Goal: Transaction & Acquisition: Purchase product/service

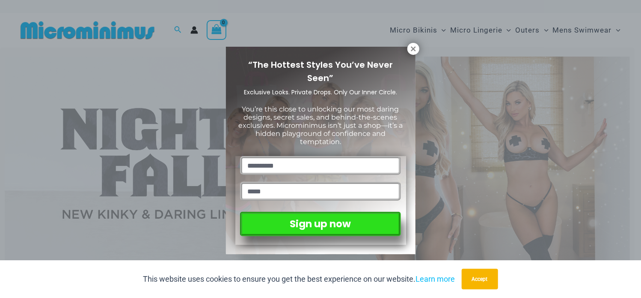
click at [183, 67] on div "“The Hottest Styles You’ve Never Seen” Exclusive Looks. Private Drops. Only Our…" at bounding box center [320, 149] width 641 height 298
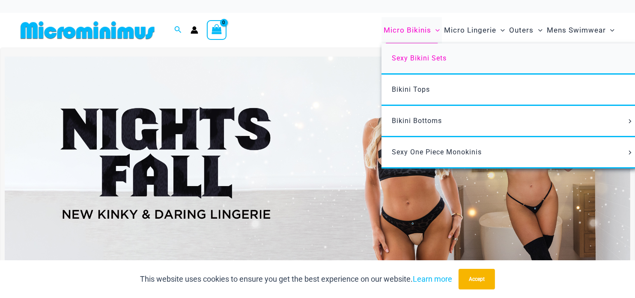
click at [425, 61] on span "Sexy Bikini Sets" at bounding box center [419, 58] width 55 height 8
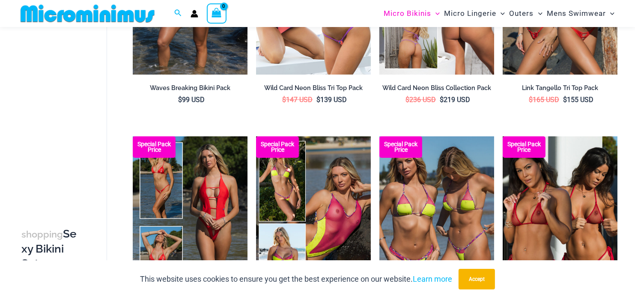
scroll to position [250, 0]
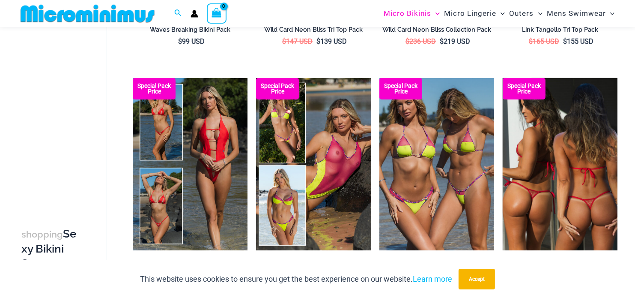
click at [540, 179] on img at bounding box center [560, 164] width 115 height 172
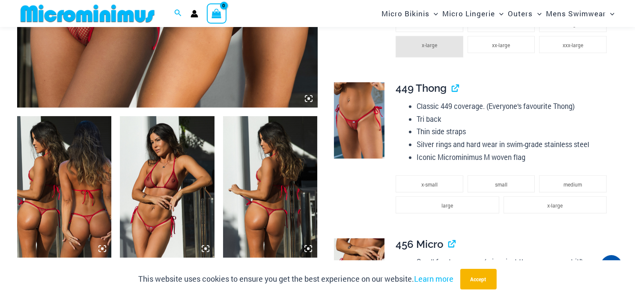
scroll to position [464, 0]
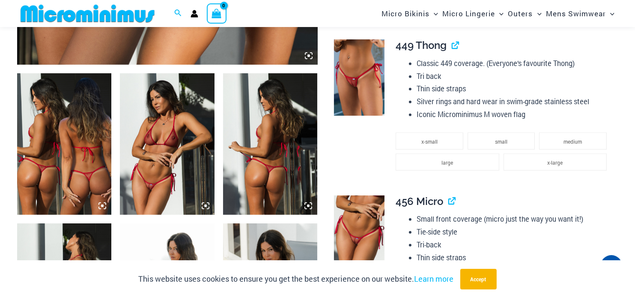
click at [86, 176] on img at bounding box center [64, 144] width 94 height 142
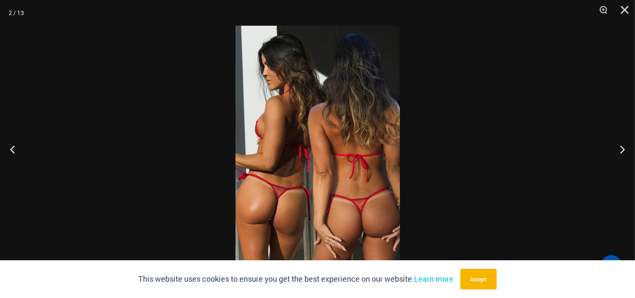
click at [401, 176] on div at bounding box center [317, 149] width 635 height 298
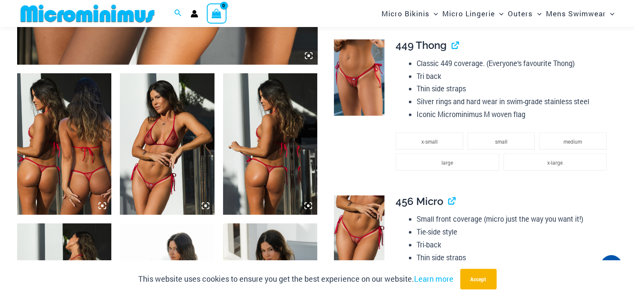
click at [60, 138] on img at bounding box center [64, 144] width 94 height 142
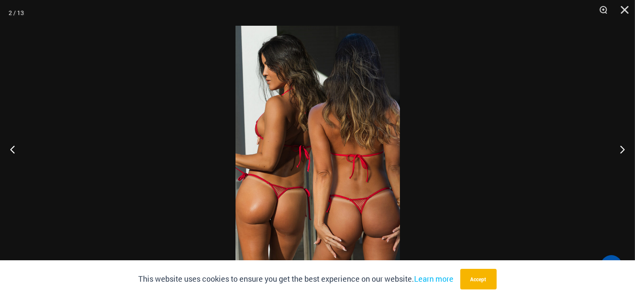
click at [342, 179] on img at bounding box center [317, 149] width 164 height 246
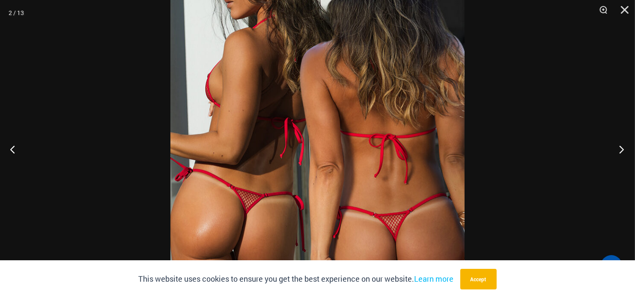
click at [622, 150] on button "Next" at bounding box center [619, 149] width 32 height 43
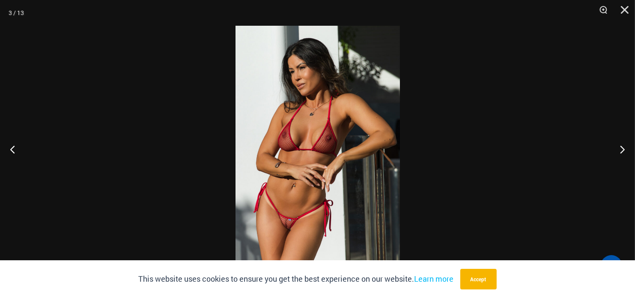
click at [279, 236] on img at bounding box center [317, 149] width 164 height 246
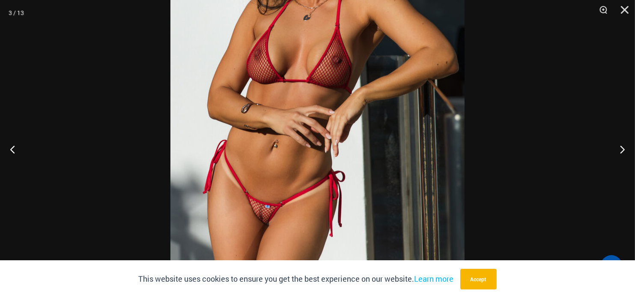
click at [341, 70] on img at bounding box center [317, 79] width 294 height 441
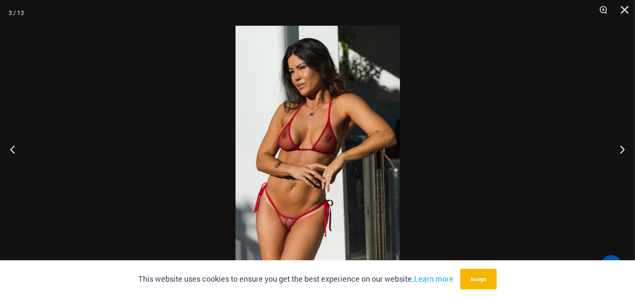
click at [321, 141] on img at bounding box center [317, 149] width 164 height 246
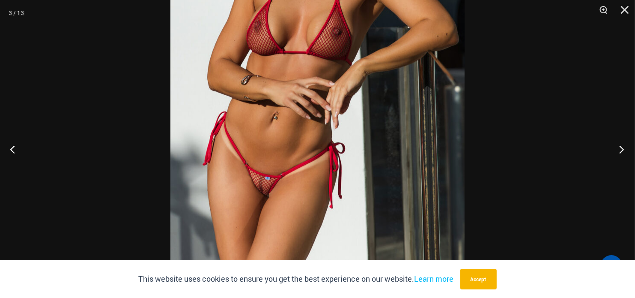
click at [620, 147] on button "Next" at bounding box center [619, 149] width 32 height 43
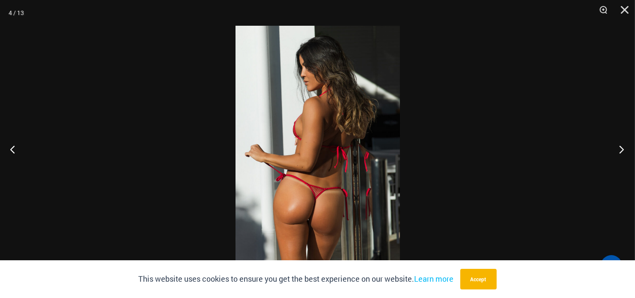
click at [620, 147] on button "Next" at bounding box center [619, 149] width 32 height 43
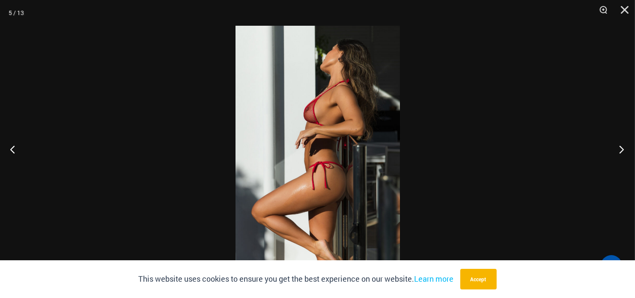
click at [620, 147] on button "Next" at bounding box center [619, 149] width 32 height 43
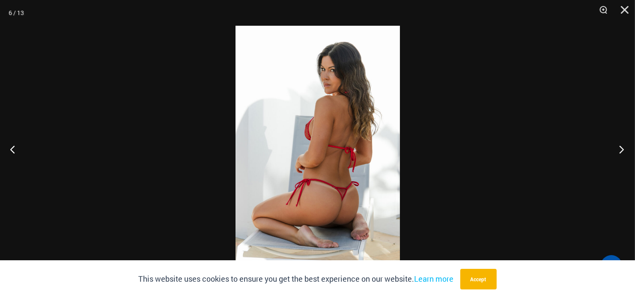
click at [620, 147] on button "Next" at bounding box center [619, 149] width 32 height 43
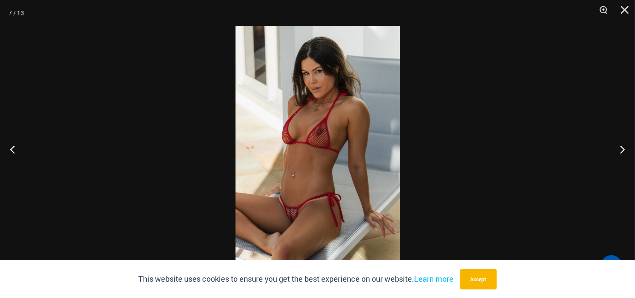
click at [284, 222] on img at bounding box center [317, 149] width 164 height 246
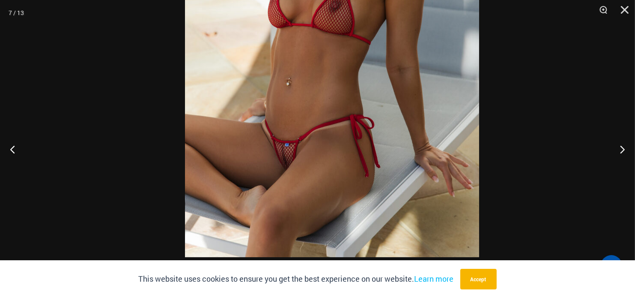
click at [303, 125] on img at bounding box center [332, 36] width 294 height 441
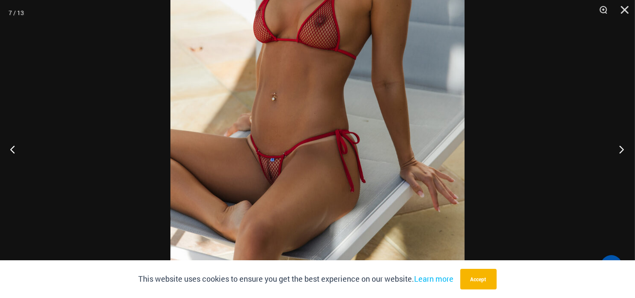
click at [622, 148] on button "Next" at bounding box center [619, 149] width 32 height 43
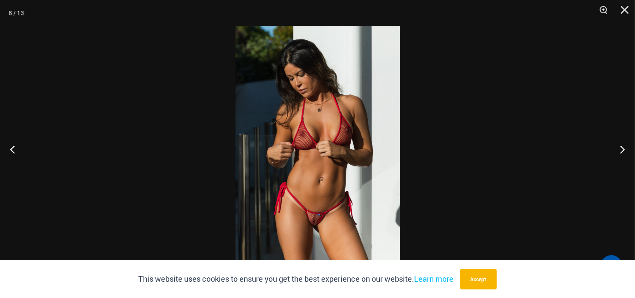
click at [313, 226] on img at bounding box center [317, 149] width 164 height 246
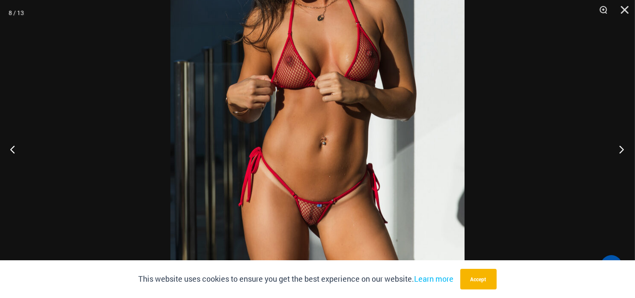
click at [621, 145] on button "Next" at bounding box center [619, 149] width 32 height 43
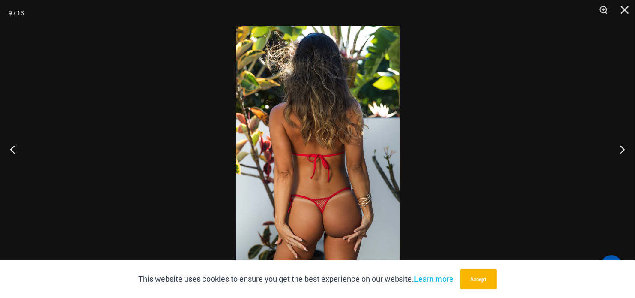
click at [351, 154] on img at bounding box center [317, 149] width 164 height 246
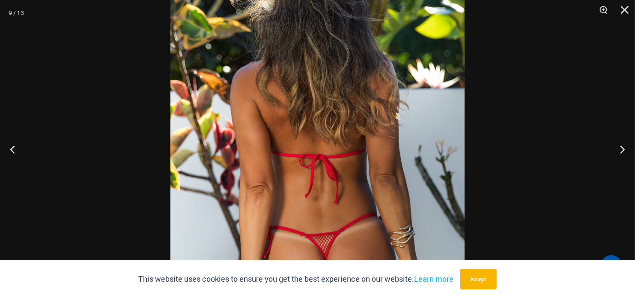
click at [351, 154] on img at bounding box center [317, 144] width 294 height 441
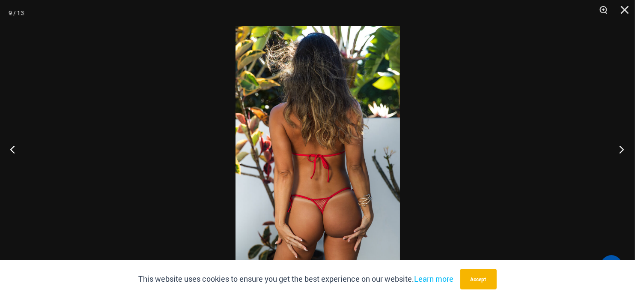
click at [622, 143] on button "Next" at bounding box center [619, 149] width 32 height 43
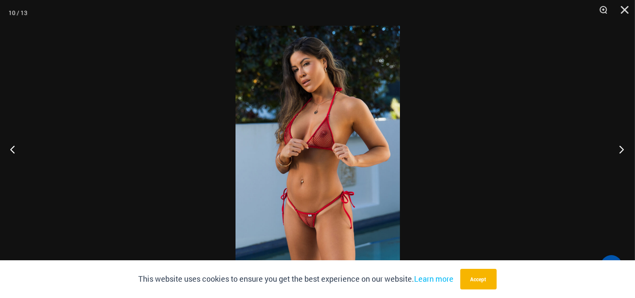
click at [622, 143] on button "Next" at bounding box center [619, 149] width 32 height 43
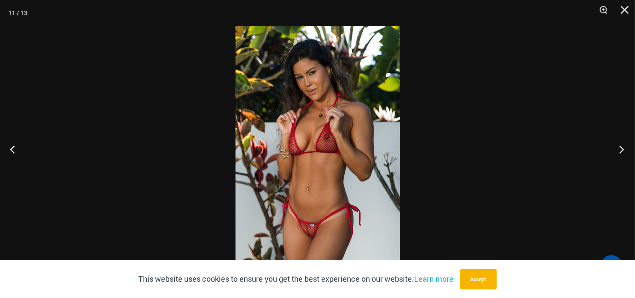
click at [622, 143] on button "Next" at bounding box center [619, 149] width 32 height 43
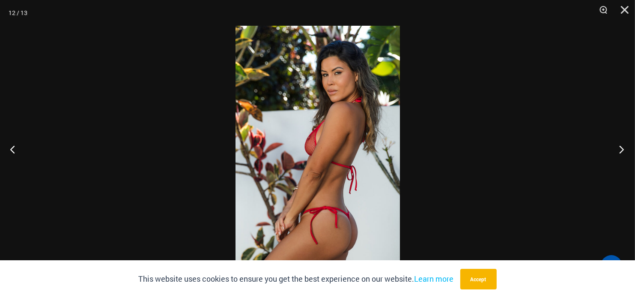
click at [622, 143] on button "Next" at bounding box center [619, 149] width 32 height 43
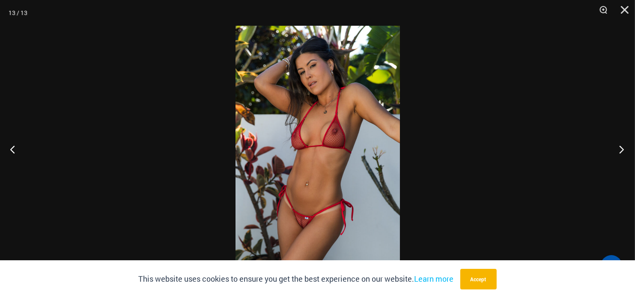
click at [622, 143] on button "Next" at bounding box center [619, 149] width 32 height 43
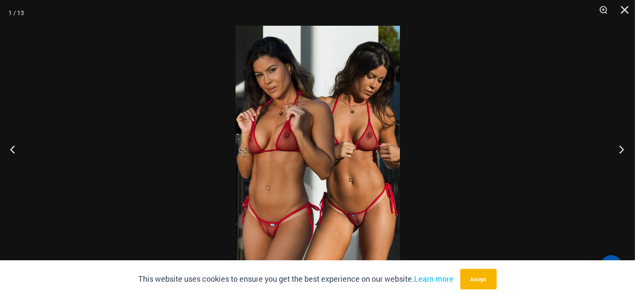
click at [622, 143] on button "Next" at bounding box center [619, 149] width 32 height 43
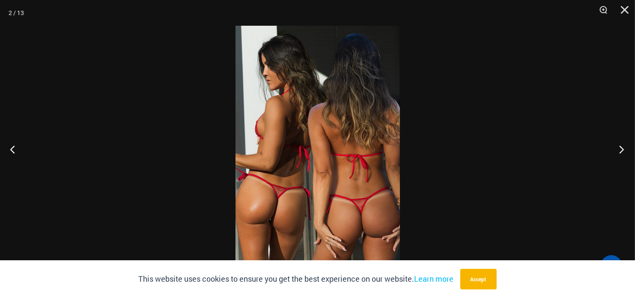
click at [622, 143] on button "Next" at bounding box center [619, 149] width 32 height 43
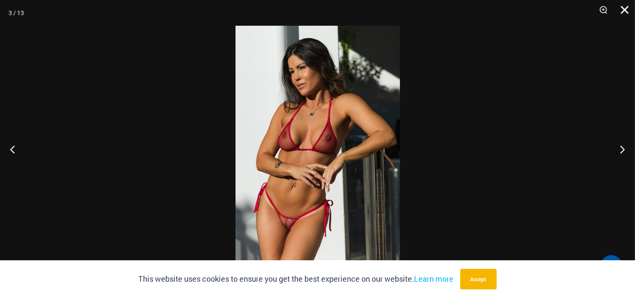
click at [630, 10] on button "Close" at bounding box center [621, 13] width 21 height 26
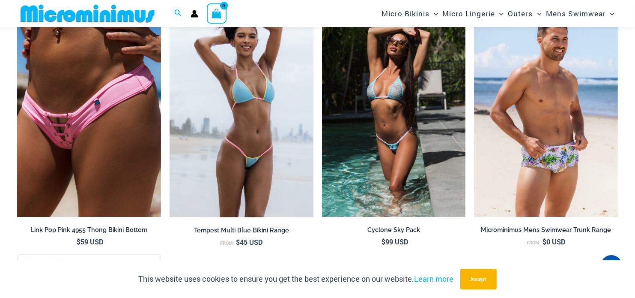
scroll to position [1620, 0]
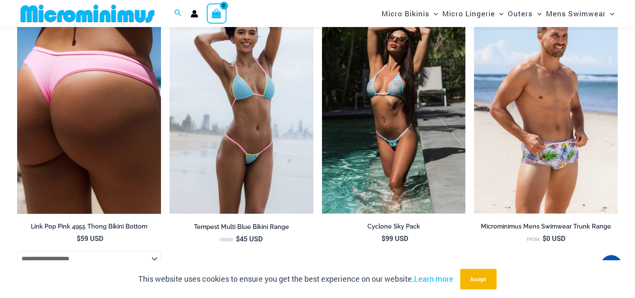
click at [120, 149] on img at bounding box center [89, 105] width 144 height 216
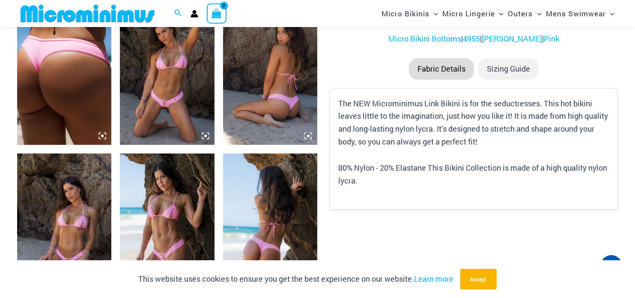
scroll to position [599, 0]
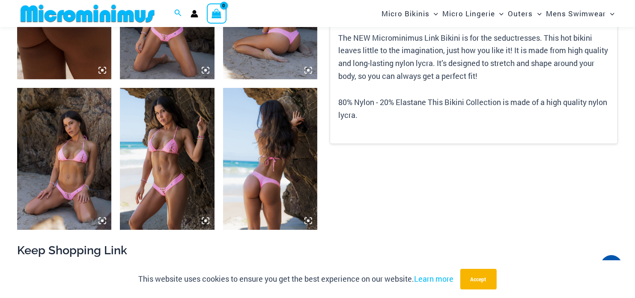
click at [64, 194] on img at bounding box center [64, 159] width 94 height 142
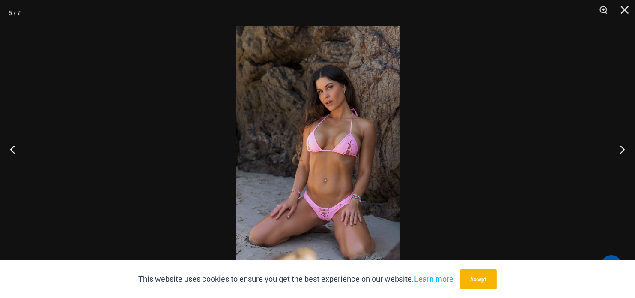
click at [324, 224] on img at bounding box center [317, 149] width 164 height 246
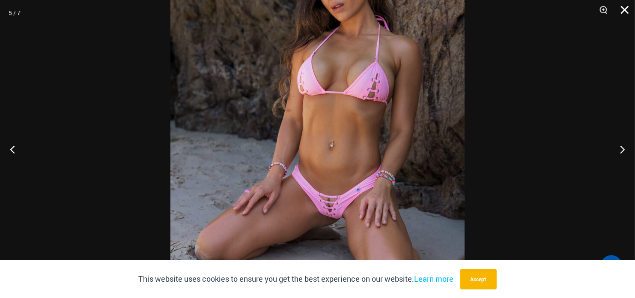
click at [621, 9] on button "Close" at bounding box center [621, 13] width 21 height 26
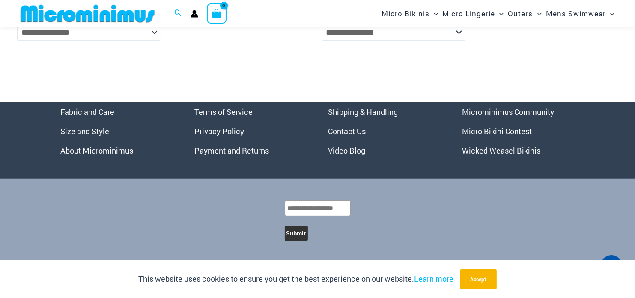
scroll to position [3342, 0]
click at [490, 150] on link "Wicked Weasel Bikinis" at bounding box center [501, 150] width 78 height 10
click at [504, 113] on link "Microminimus Community" at bounding box center [508, 112] width 92 height 10
click at [346, 149] on link "Video Blog" at bounding box center [346, 150] width 37 height 10
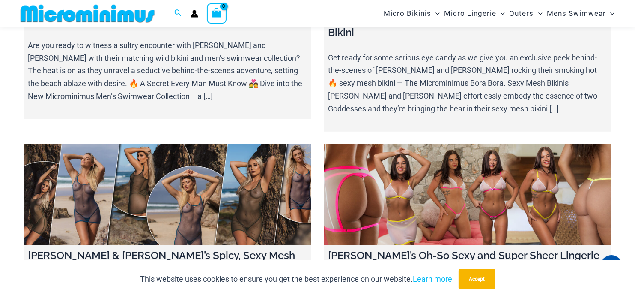
scroll to position [3633, 0]
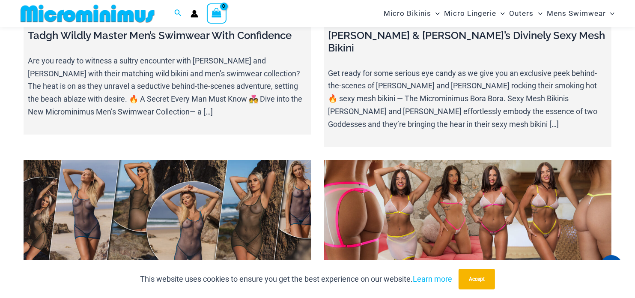
click at [188, 160] on link at bounding box center [168, 210] width 288 height 101
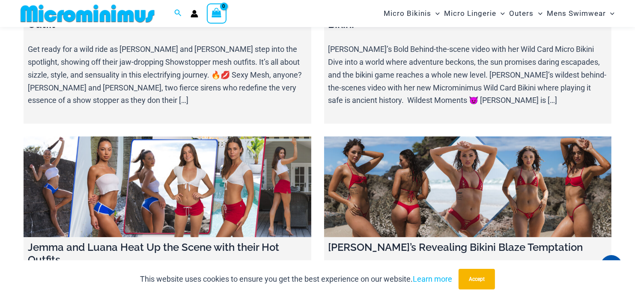
scroll to position [5339, 0]
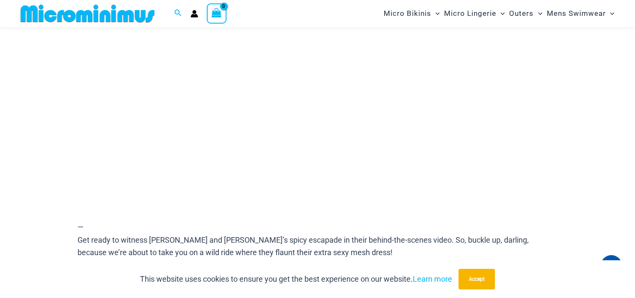
scroll to position [138, 0]
